Goal: Task Accomplishment & Management: Complete application form

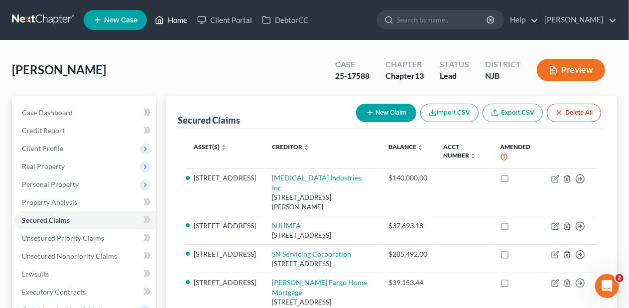
click at [179, 17] on link "Home" at bounding box center [171, 20] width 42 height 18
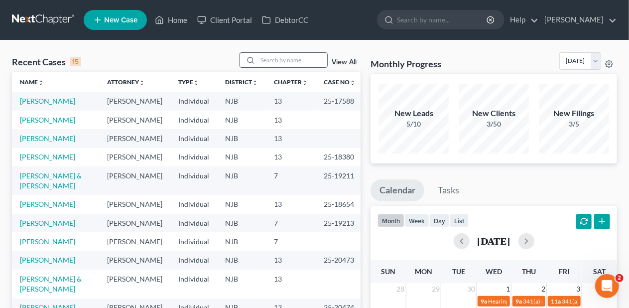
click at [277, 62] on input "search" at bounding box center [292, 60] width 70 height 14
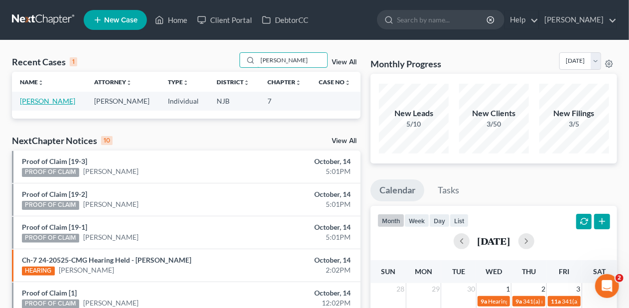
type input "[PERSON_NAME]"
click at [55, 100] on link "[PERSON_NAME]" at bounding box center [47, 101] width 55 height 8
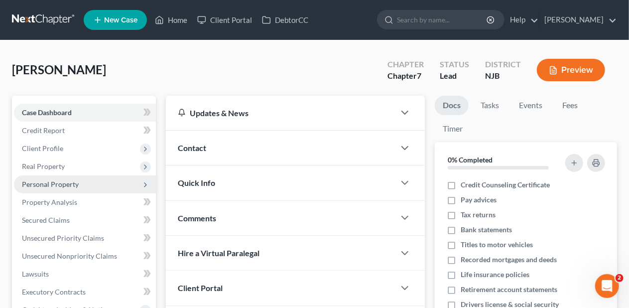
click at [99, 181] on span "Personal Property" at bounding box center [85, 184] width 142 height 18
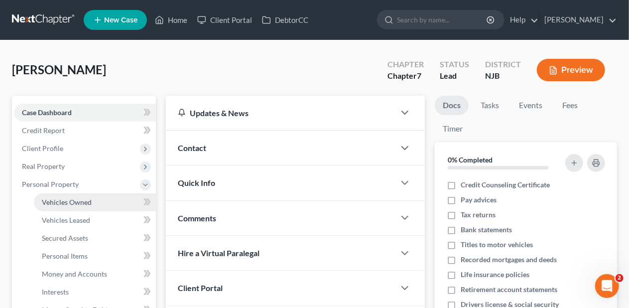
click at [94, 198] on link "Vehicles Owned" at bounding box center [95, 202] width 122 height 18
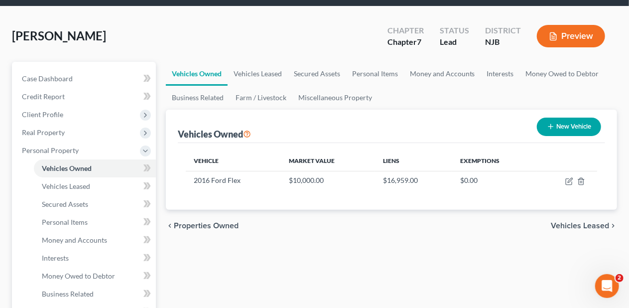
scroll to position [50, 0]
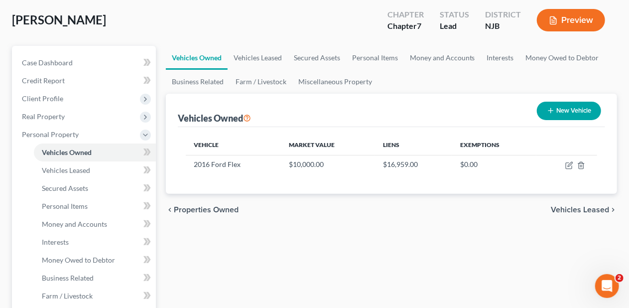
click at [567, 112] on button "New Vehicle" at bounding box center [569, 111] width 64 height 18
select select "0"
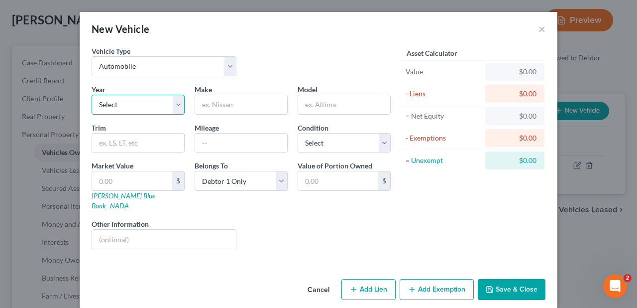
click at [175, 104] on select "Select 2026 2025 2024 2023 2022 2021 2020 2019 2018 2017 2016 2015 2014 2013 20…" at bounding box center [138, 105] width 93 height 20
select select "25"
click at [92, 95] on select "Select 2026 2025 2024 2023 2022 2021 2020 2019 2018 2017 2016 2015 2014 2013 20…" at bounding box center [138, 105] width 93 height 20
click at [221, 103] on input "text" at bounding box center [241, 104] width 92 height 19
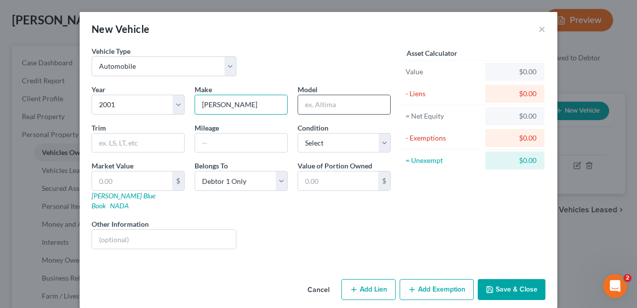
type input "[PERSON_NAME]"
click at [306, 102] on input "text" at bounding box center [344, 104] width 92 height 19
type input "RD 688"
click at [200, 141] on input "text" at bounding box center [241, 142] width 92 height 19
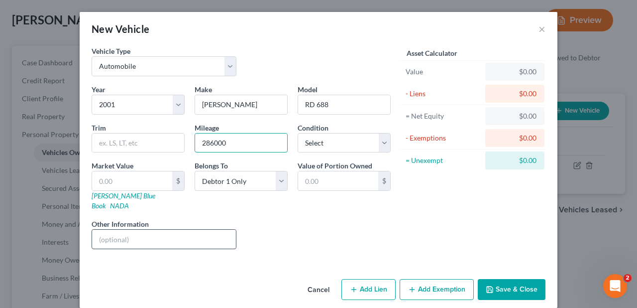
type input "286000"
click at [114, 230] on input "text" at bounding box center [164, 239] width 144 height 19
type input "Dump Truck"
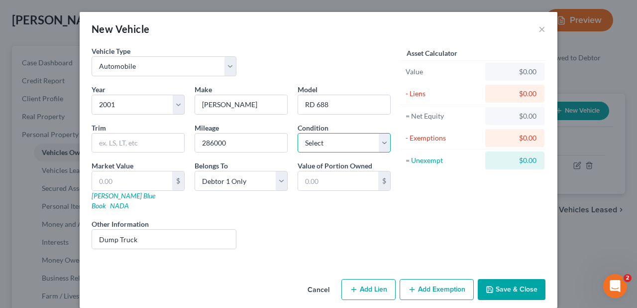
click at [384, 142] on select "Select Excellent Very Good Good Fair Poor" at bounding box center [344, 143] width 93 height 20
select select "4"
click at [298, 133] on select "Select Excellent Very Good Good Fair Poor" at bounding box center [344, 143] width 93 height 20
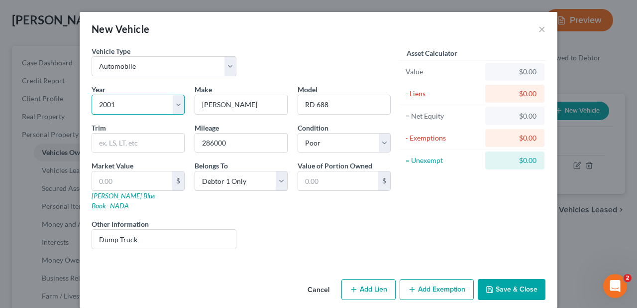
click at [176, 103] on select "Select 2026 2025 2024 2023 2022 2021 2020 2019 2018 2017 2016 2015 2014 2013 20…" at bounding box center [138, 105] width 93 height 20
select select "26"
click at [92, 95] on select "Select 2026 2025 2024 2023 2022 2021 2020 2019 2018 2017 2016 2015 2014 2013 20…" at bounding box center [138, 105] width 93 height 20
click at [286, 219] on div "Liens Select" at bounding box center [318, 234] width 155 height 30
click at [319, 200] on div "Year Select 2026 2025 2024 2023 2022 2021 2020 2019 2018 2017 2016 2015 2014 20…" at bounding box center [241, 170] width 309 height 173
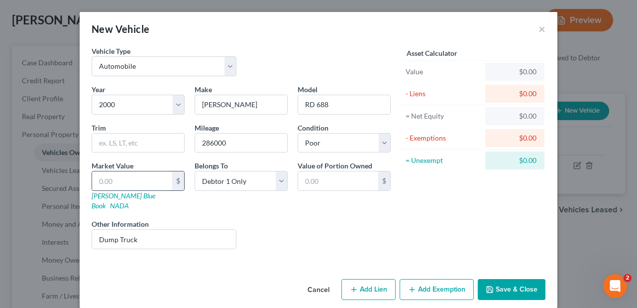
click at [110, 177] on input "text" at bounding box center [132, 180] width 80 height 19
type input "4"
type input "4.00"
type input "40"
type input "40.00"
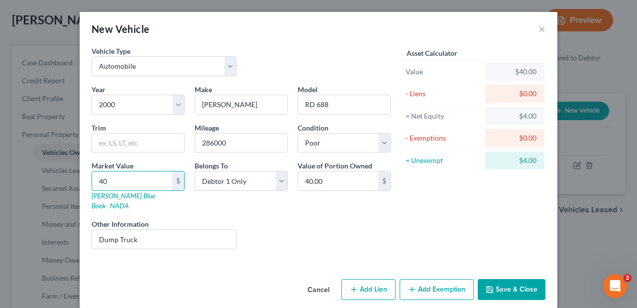
type input "400"
type input "400.00"
type input "4000"
type input "4,000.00"
type input "4,0000"
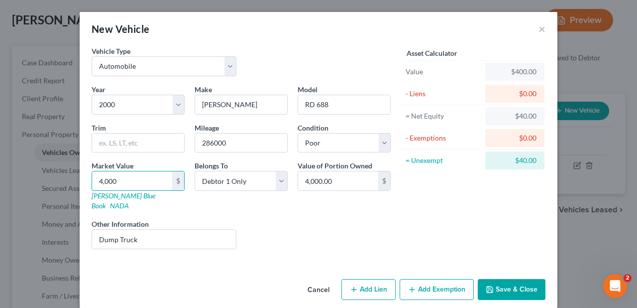
type input "40,000.00"
type input "40,000"
click at [292, 219] on div "Liens Select" at bounding box center [318, 234] width 155 height 30
click at [517, 279] on button "Save & Close" at bounding box center [512, 289] width 68 height 21
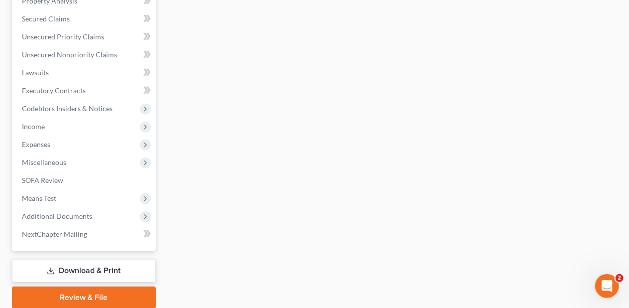
scroll to position [398, 0]
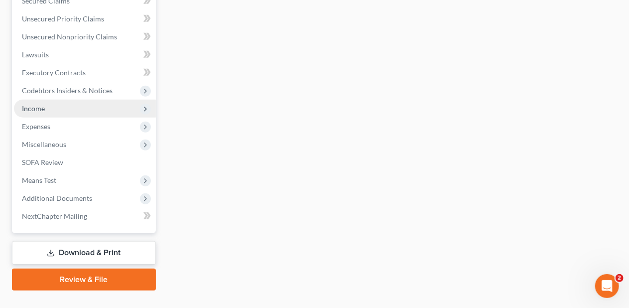
click at [71, 106] on span "Income" at bounding box center [85, 109] width 142 height 18
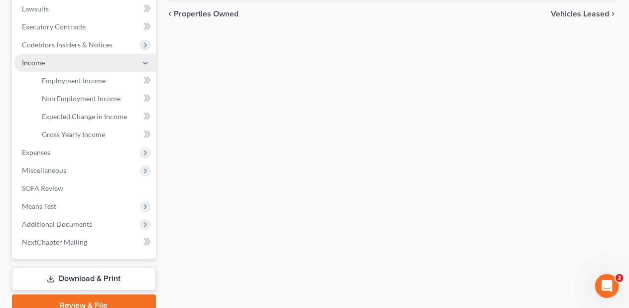
scroll to position [219, 0]
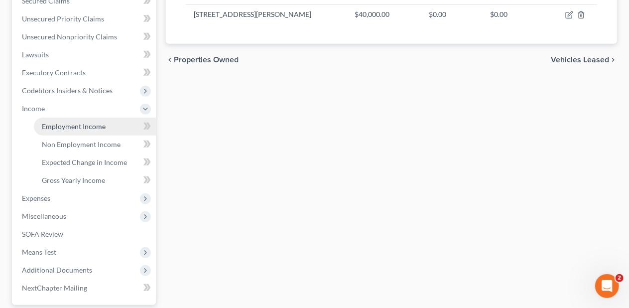
click at [106, 120] on link "Employment Income" at bounding box center [95, 127] width 122 height 18
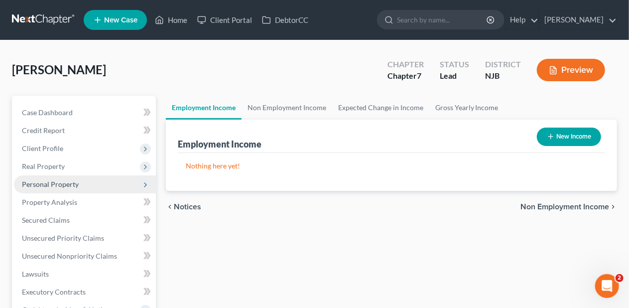
click at [95, 186] on span "Personal Property" at bounding box center [85, 184] width 142 height 18
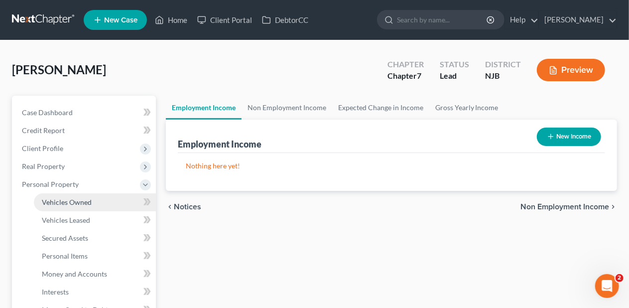
click at [90, 199] on span "Vehicles Owned" at bounding box center [67, 202] width 50 height 8
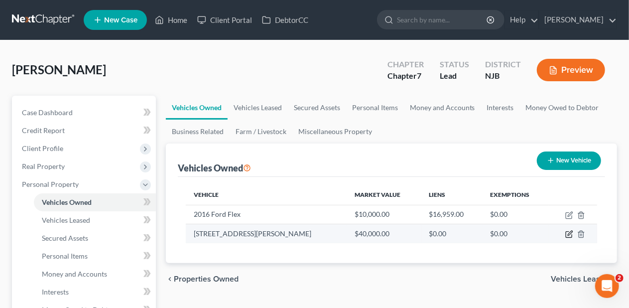
click at [570, 230] on icon "button" at bounding box center [569, 234] width 8 height 8
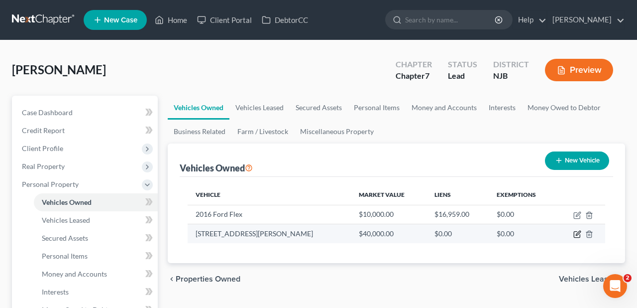
select select "0"
select select "26"
select select "4"
select select "0"
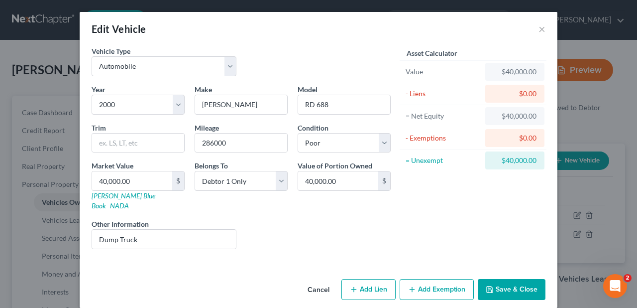
click at [517, 279] on button "Save & Close" at bounding box center [512, 289] width 68 height 21
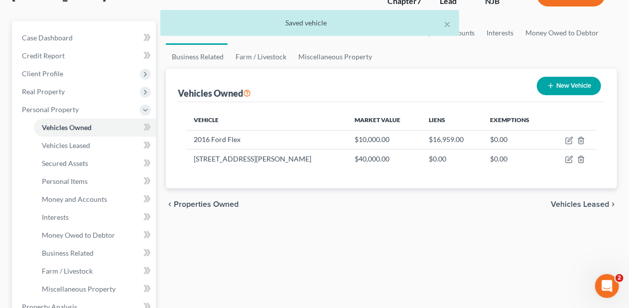
scroll to position [100, 0]
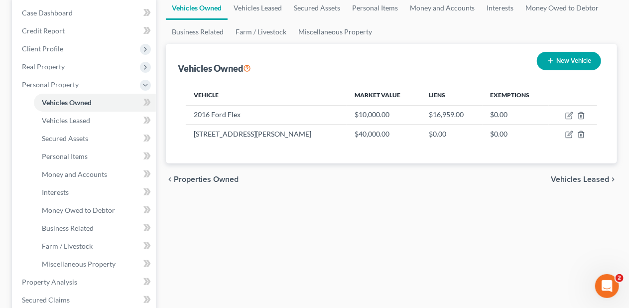
click at [305, 180] on div "chevron_left Properties Owned Vehicles Leased chevron_right" at bounding box center [391, 179] width 451 height 32
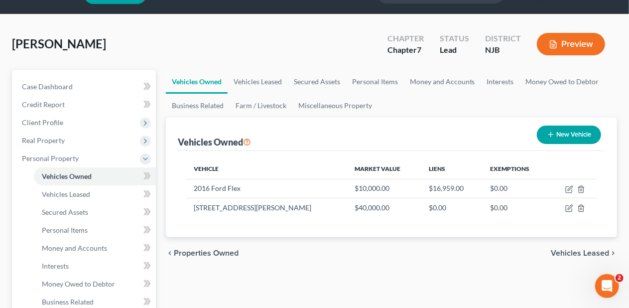
scroll to position [0, 0]
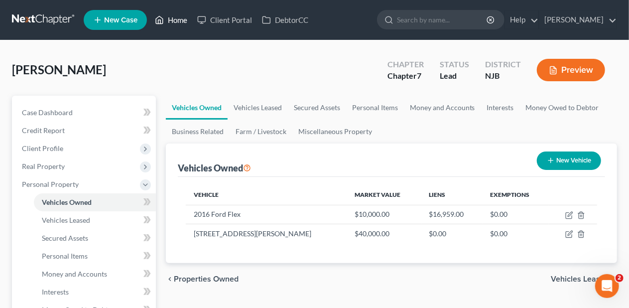
click at [176, 17] on link "Home" at bounding box center [171, 20] width 42 height 18
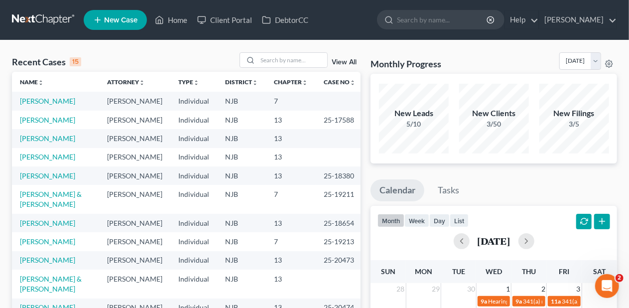
click at [196, 54] on div "Recent Cases 15 View All" at bounding box center [186, 61] width 349 height 19
click at [197, 56] on div "Recent Cases 15 View All" at bounding box center [186, 61] width 349 height 19
